Goal: Check status: Check status

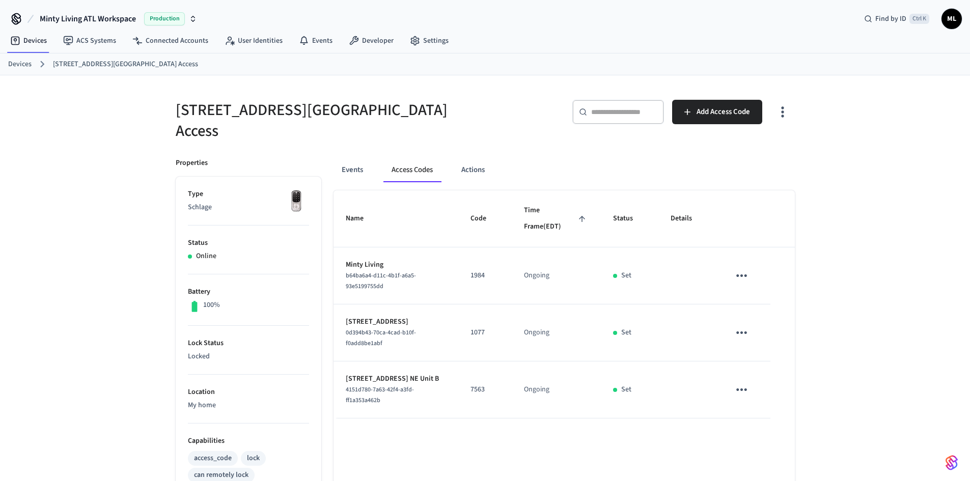
click at [854, 190] on div "[STREET_ADDRESS] Gym Access ​ ​ Add Access Code Properties Type Schlage Status …" at bounding box center [485, 406] width 970 height 662
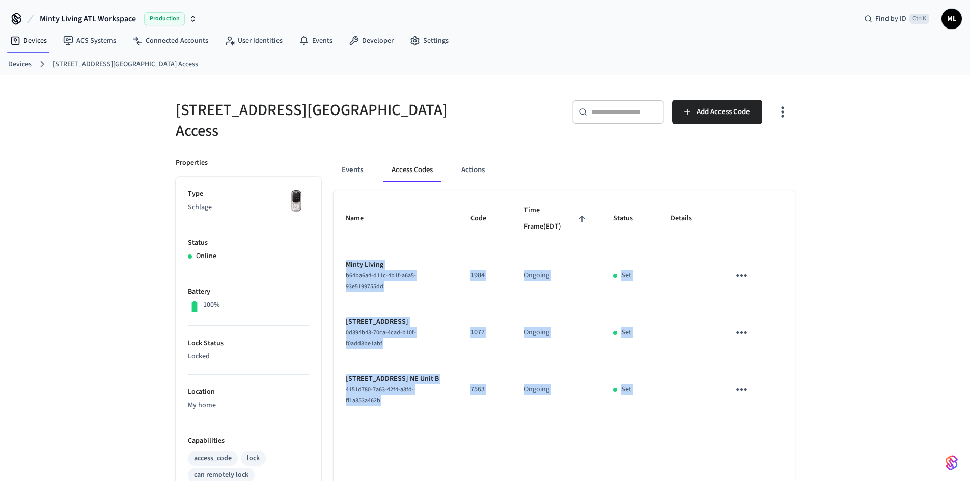
click at [854, 190] on div "[STREET_ADDRESS] Gym Access ​ ​ Add Access Code Properties Type Schlage Status …" at bounding box center [485, 406] width 970 height 662
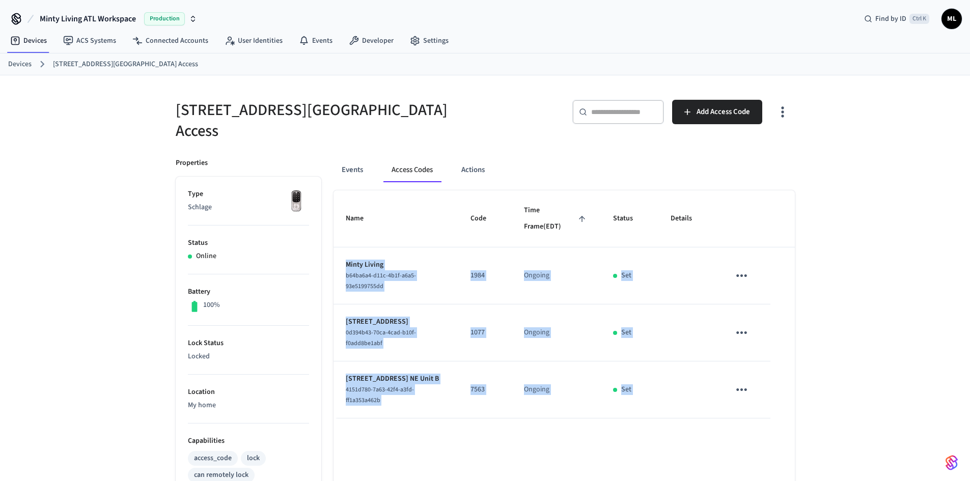
click at [854, 190] on div "[STREET_ADDRESS] Gym Access ​ ​ Add Access Code Properties Type Schlage Status …" at bounding box center [485, 406] width 970 height 662
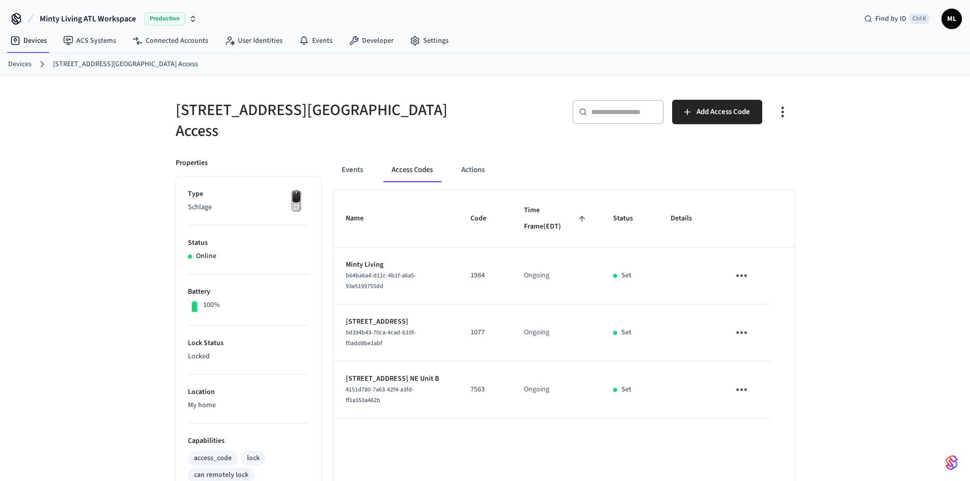
click at [854, 190] on div "[STREET_ADDRESS] Gym Access ​ ​ Add Access Code Properties Type Schlage Status …" at bounding box center [485, 406] width 970 height 662
